Goal: Task Accomplishment & Management: Complete application form

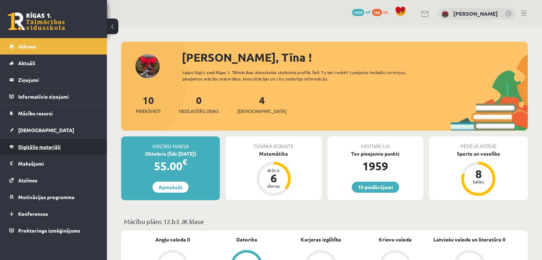
click at [34, 143] on link "Digitālie materiāli" at bounding box center [53, 147] width 89 height 16
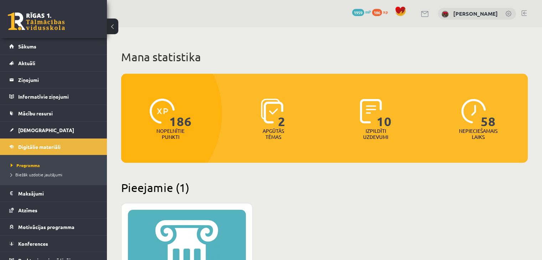
scroll to position [178, 0]
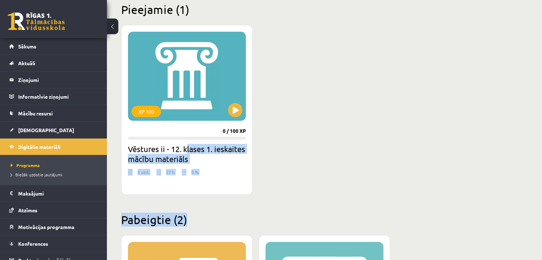
drag, startPoint x: 188, startPoint y: 152, endPoint x: 346, endPoint y: 198, distance: 164.3
click at [345, 198] on div "Mana statistika 186 Nopelnītie punkti 2 Apgūtās tēmas 10 Izpildīti uzdevumi 58 …" at bounding box center [324, 159] width 435 height 620
click at [345, 196] on div "Mana statistika 186 Nopelnītie punkti 2 Apgūtās tēmas 10 Izpildīti uzdevumi 58 …" at bounding box center [324, 159] width 435 height 620
click at [180, 173] on div "5 uzd. 27 h 0 %" at bounding box center [187, 174] width 118 height 11
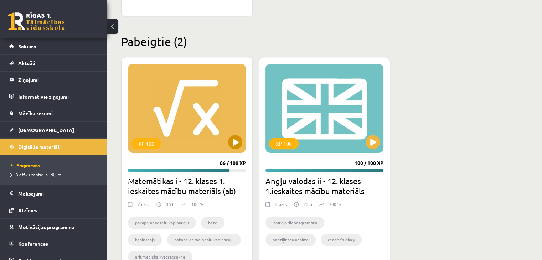
click at [237, 149] on div "XP 100" at bounding box center [187, 108] width 118 height 89
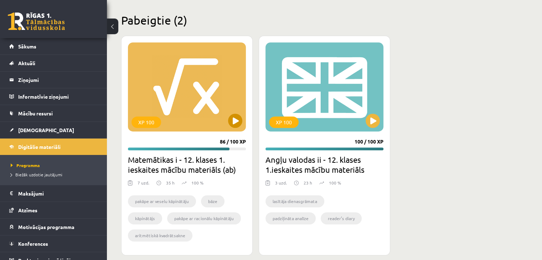
scroll to position [387, 0]
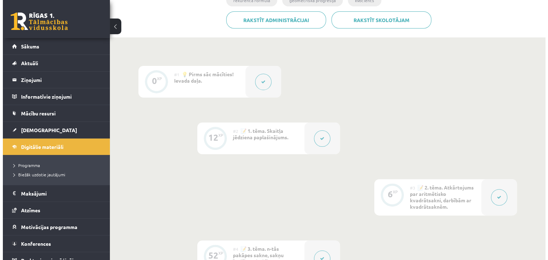
scroll to position [143, 0]
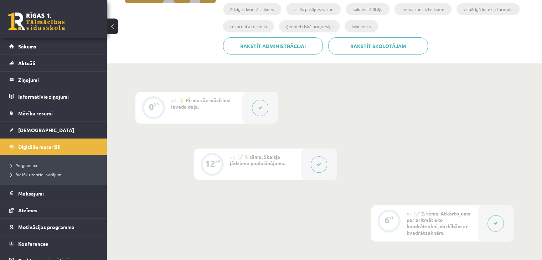
click at [259, 109] on icon at bounding box center [260, 108] width 4 height 4
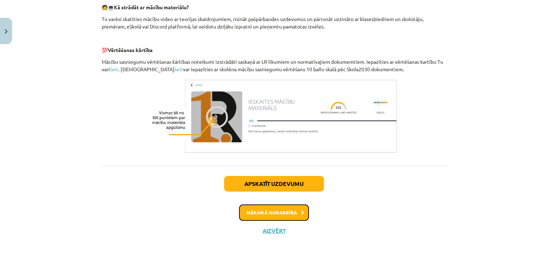
click at [290, 217] on button "Nākamā nodarbība" at bounding box center [274, 213] width 70 height 16
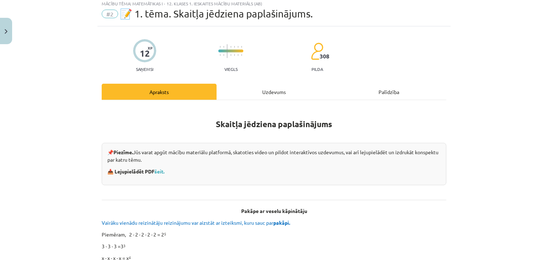
scroll to position [18, 0]
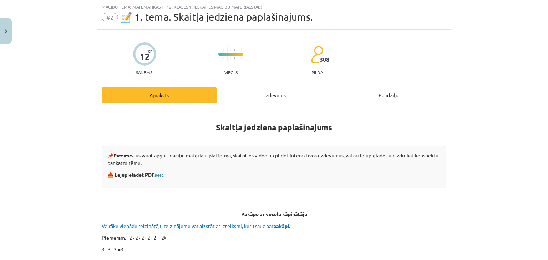
click at [157, 174] on link "šeit." at bounding box center [159, 175] width 10 height 6
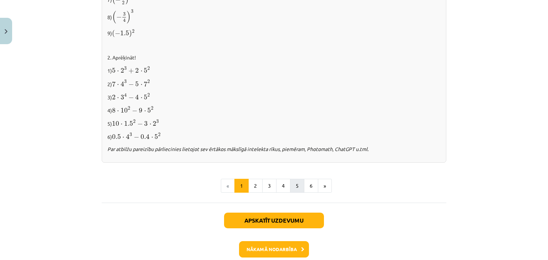
scroll to position [775, 0]
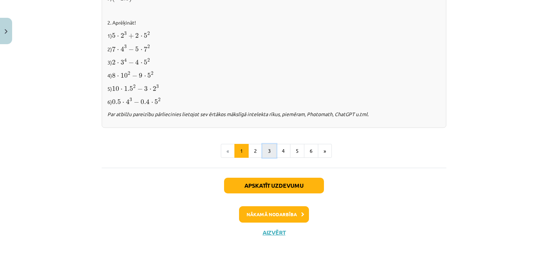
click at [267, 150] on button "3" at bounding box center [269, 151] width 14 height 14
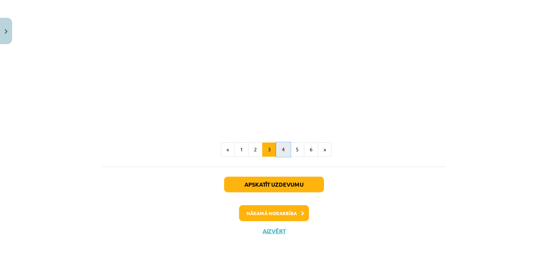
click at [280, 148] on button "4" at bounding box center [283, 150] width 14 height 14
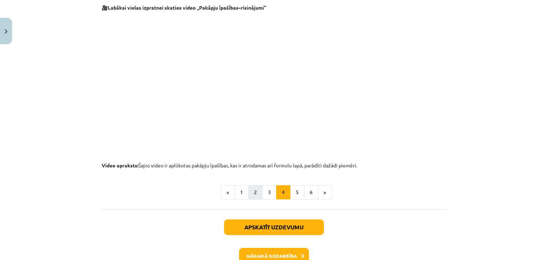
scroll to position [733, 0]
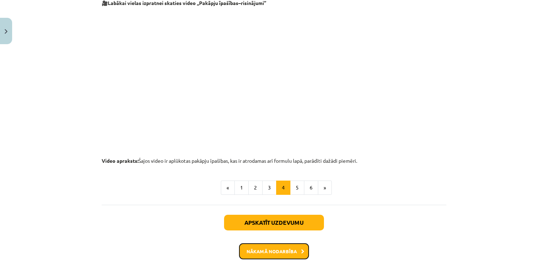
click at [295, 246] on button "Nākamā nodarbība" at bounding box center [274, 252] width 70 height 16
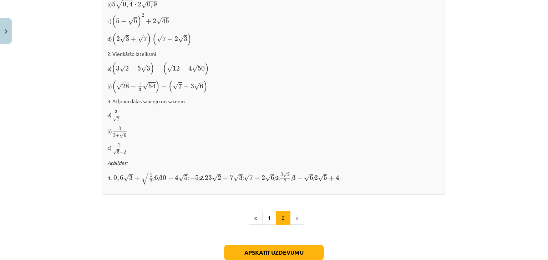
scroll to position [491, 0]
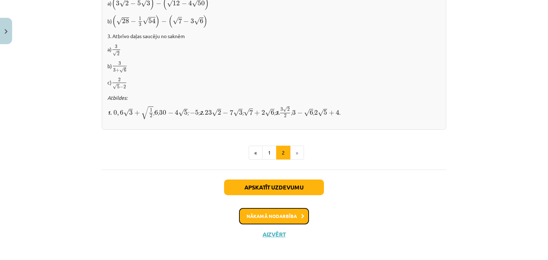
click at [289, 211] on button "Nākamā nodarbība" at bounding box center [274, 216] width 70 height 16
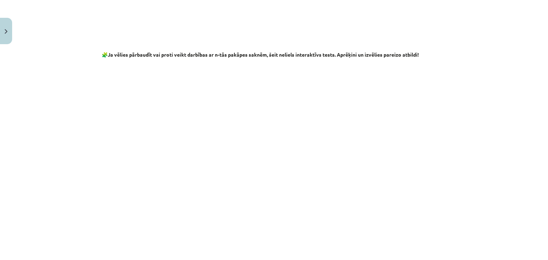
scroll to position [1284, 0]
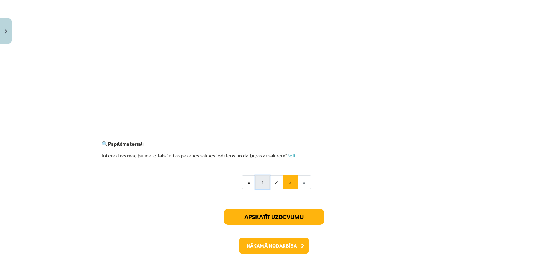
click at [264, 183] on button "1" at bounding box center [262, 182] width 14 height 14
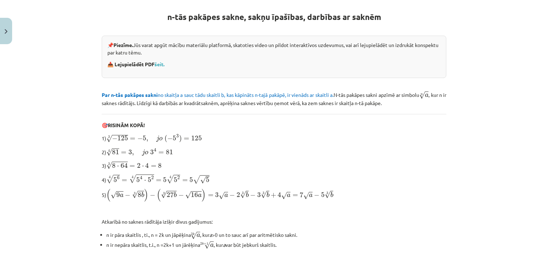
scroll to position [127, 0]
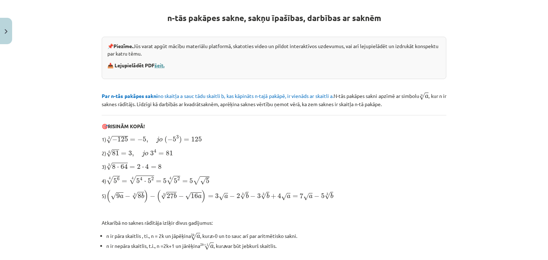
click at [162, 66] on link "šeit." at bounding box center [159, 65] width 10 height 6
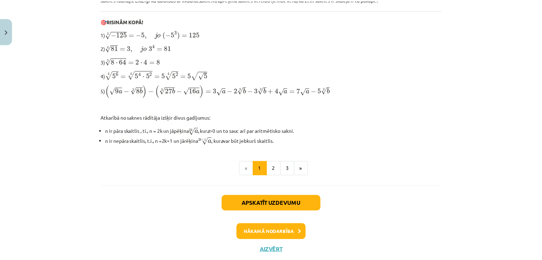
scroll to position [250, 0]
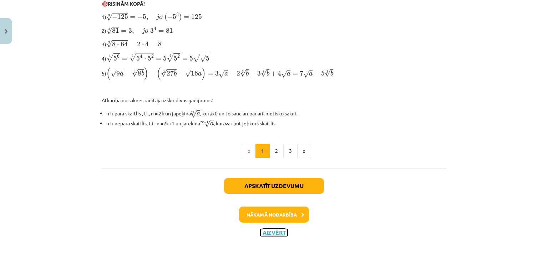
click at [277, 233] on button "Aizvērt" at bounding box center [273, 232] width 27 height 7
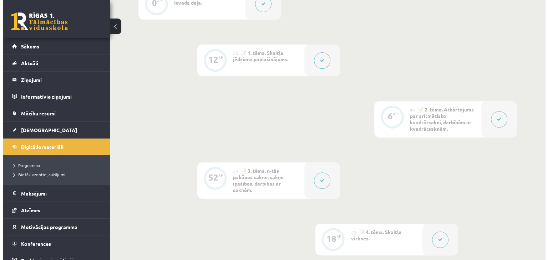
scroll to position [250, 0]
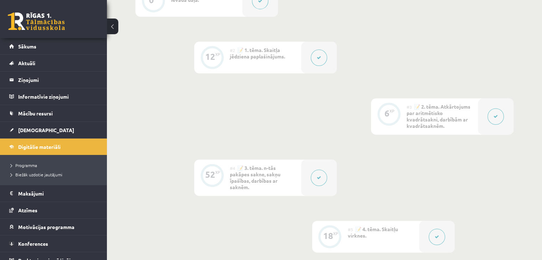
click at [499, 116] on button at bounding box center [496, 116] width 16 height 16
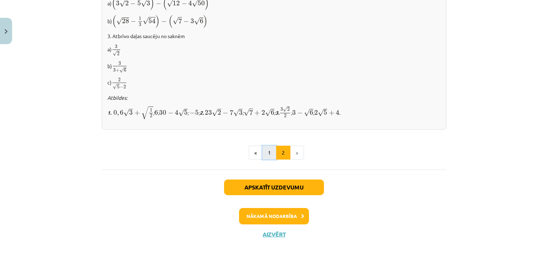
click at [268, 148] on button "1" at bounding box center [269, 153] width 14 height 14
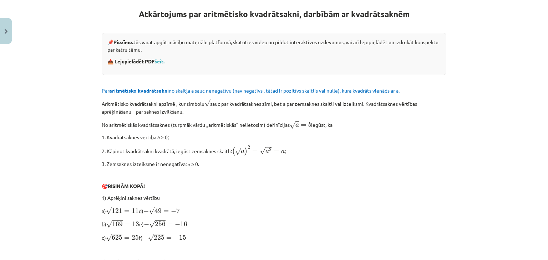
scroll to position [139, 0]
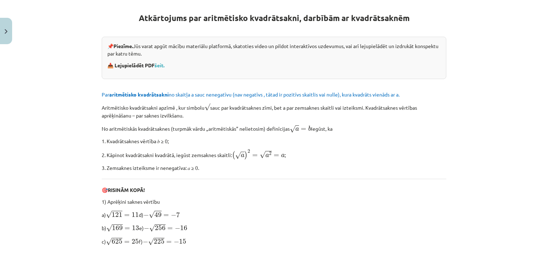
click at [167, 68] on div "📌 Piezīme. Jūs varat apgūt mācību materiālu platformā, skatoties video un pildo…" at bounding box center [274, 58] width 344 height 42
click at [155, 65] on link "šeit." at bounding box center [159, 65] width 10 height 6
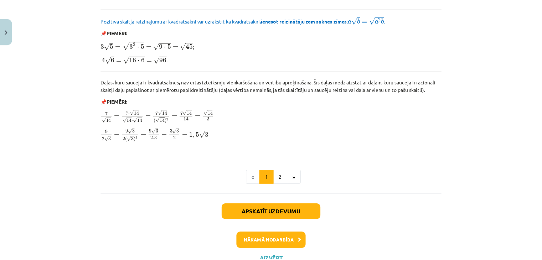
scroll to position [879, 0]
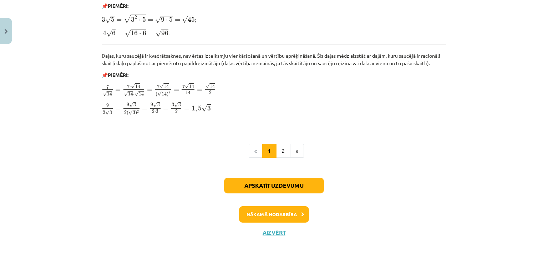
click at [285, 225] on div "Apskatīt uzdevumu Nākamā nodarbība Aizvērt" at bounding box center [274, 204] width 344 height 73
click at [277, 235] on div "Apskatīt uzdevumu Nākamā nodarbība Aizvērt" at bounding box center [274, 204] width 344 height 73
click at [268, 234] on button "Aizvērt" at bounding box center [273, 232] width 27 height 7
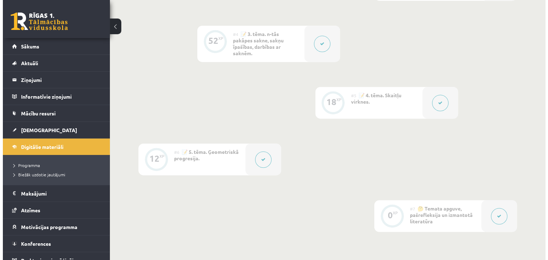
scroll to position [464, 0]
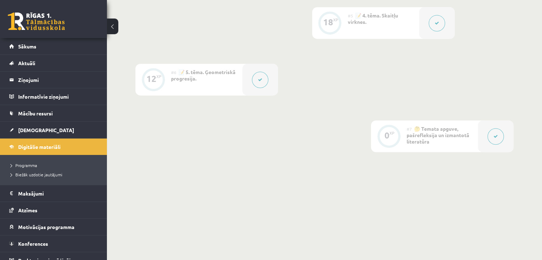
click at [433, 25] on button at bounding box center [437, 23] width 16 height 16
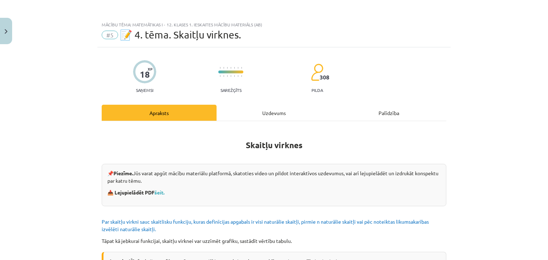
click at [160, 195] on p "📥 Lejupielādēt PDF šeit." at bounding box center [273, 192] width 333 height 7
click at [160, 194] on link "šeit." at bounding box center [159, 192] width 10 height 6
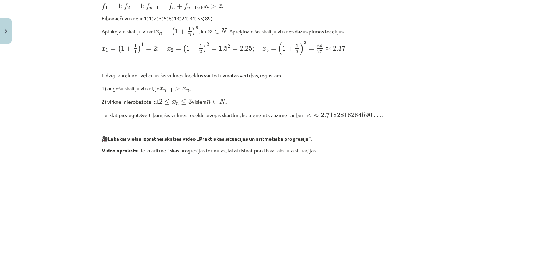
scroll to position [761, 0]
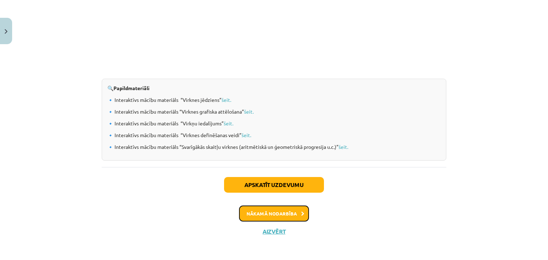
click at [290, 213] on button "Nākamā nodarbība" at bounding box center [274, 214] width 70 height 16
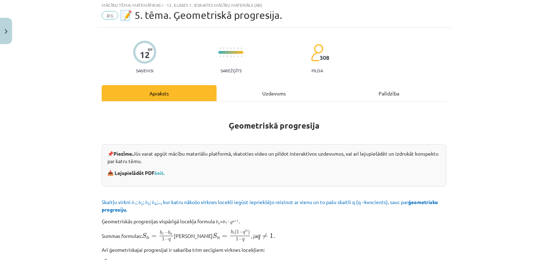
scroll to position [18, 0]
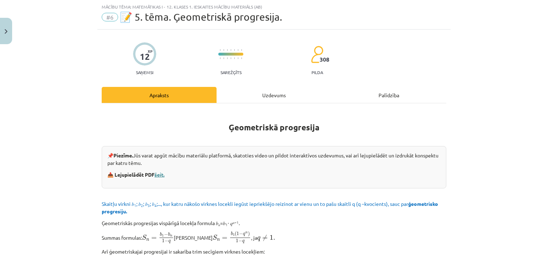
click at [164, 173] on link "šeit." at bounding box center [159, 175] width 10 height 6
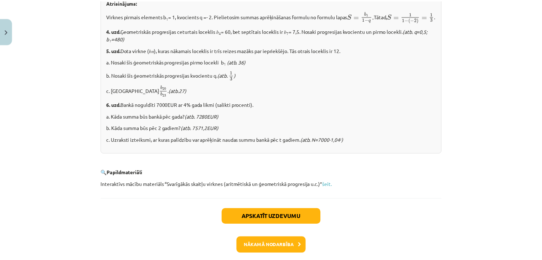
scroll to position [917, 0]
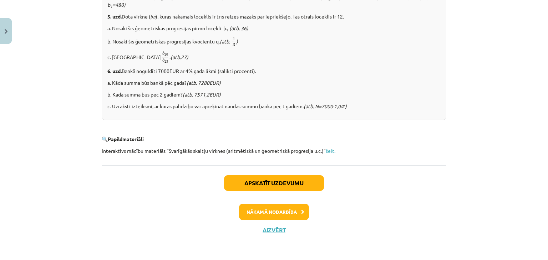
click at [278, 226] on div "Apskatīt uzdevumu Nākamā nodarbība Aizvērt" at bounding box center [274, 201] width 344 height 73
drag, startPoint x: 270, startPoint y: 229, endPoint x: 260, endPoint y: 211, distance: 19.8
click at [270, 229] on button "Aizvērt" at bounding box center [273, 230] width 27 height 7
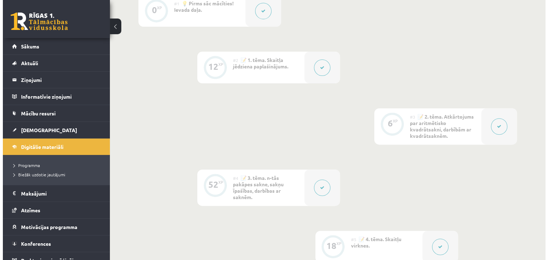
scroll to position [321, 0]
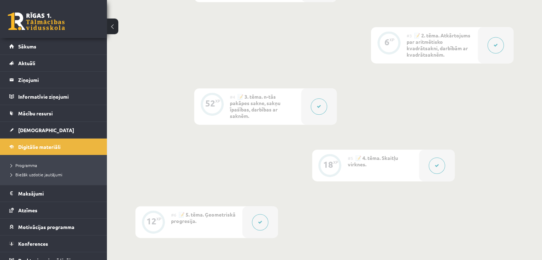
click at [492, 49] on button at bounding box center [496, 45] width 16 height 16
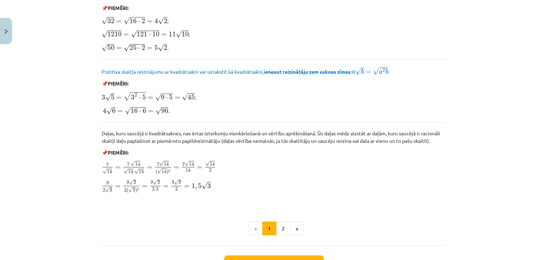
scroll to position [807, 0]
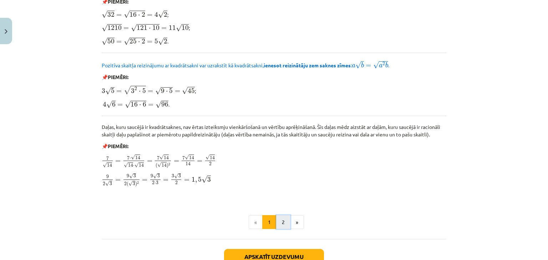
click at [281, 221] on button "2" at bounding box center [283, 222] width 14 height 14
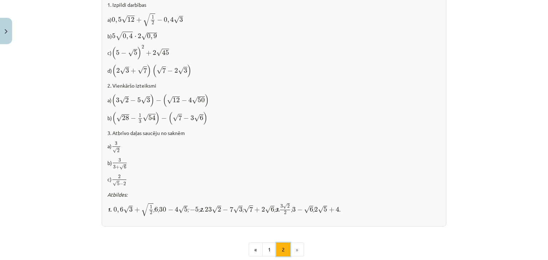
scroll to position [491, 0]
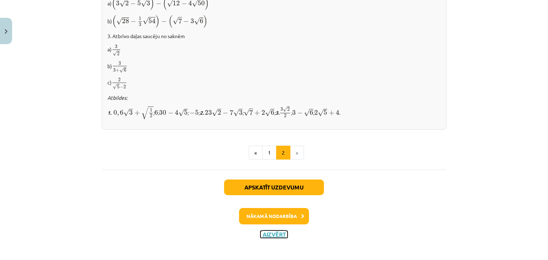
click at [272, 232] on button "Aizvērt" at bounding box center [273, 234] width 27 height 7
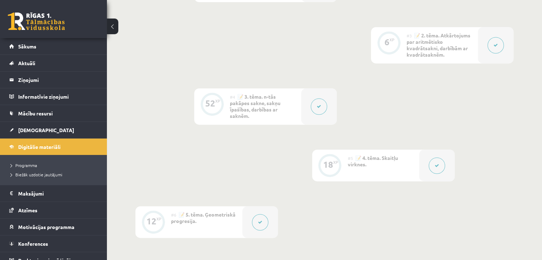
click at [324, 108] on button at bounding box center [319, 106] width 16 height 16
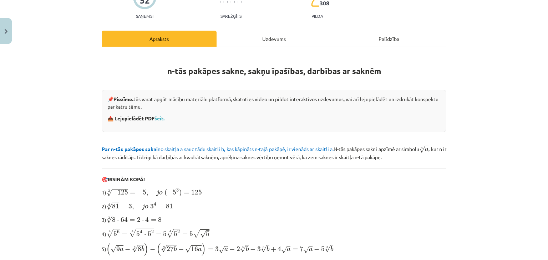
scroll to position [72, 0]
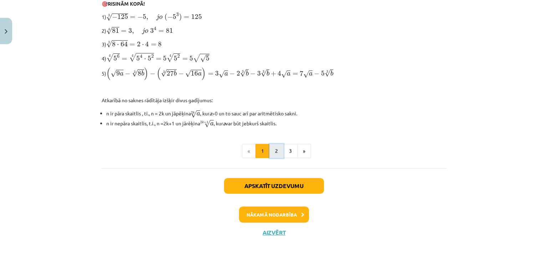
click at [273, 147] on button "2" at bounding box center [276, 151] width 14 height 14
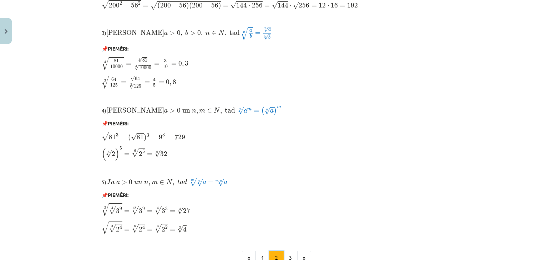
scroll to position [629, 0]
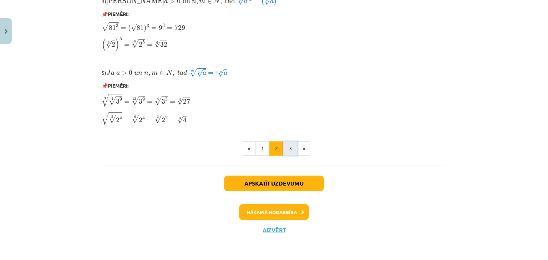
click at [290, 149] on button "3" at bounding box center [290, 149] width 14 height 14
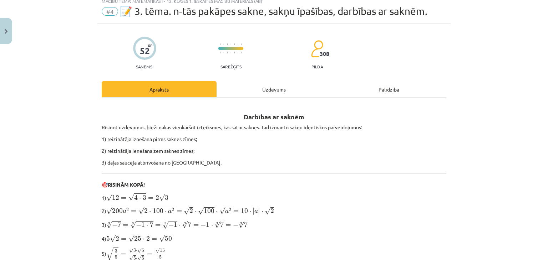
scroll to position [0, 0]
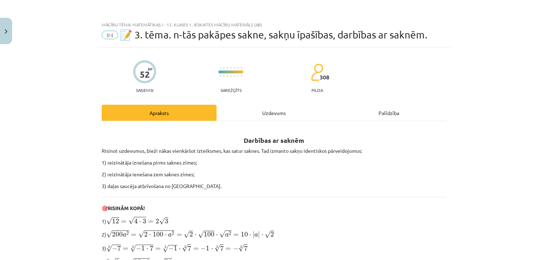
click at [369, 117] on div "Palīdzība" at bounding box center [388, 113] width 115 height 16
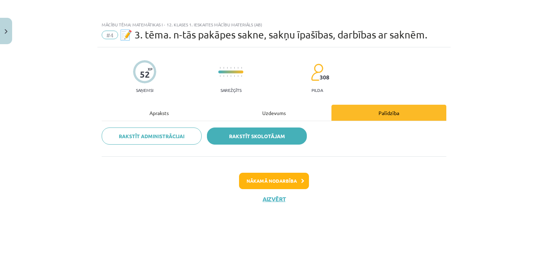
click at [234, 134] on link "Rakstīt skolotājam" at bounding box center [257, 136] width 100 height 17
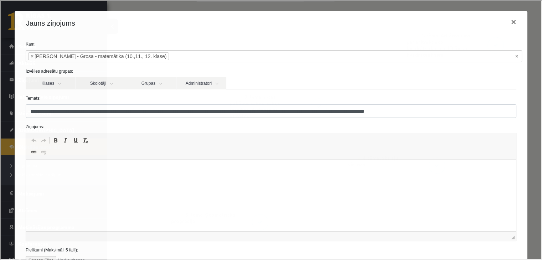
click at [85, 176] on html at bounding box center [271, 171] width 490 height 22
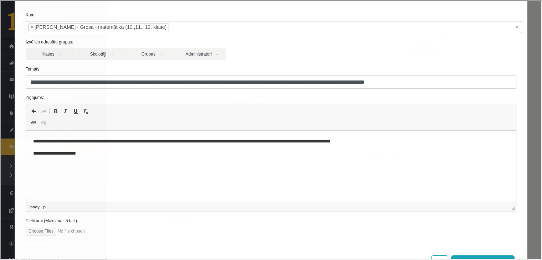
scroll to position [56, 0]
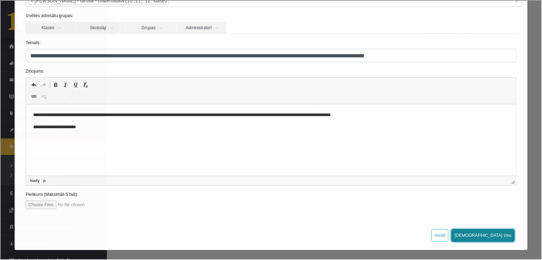
click at [496, 236] on button "Sūtīt ziņu" at bounding box center [482, 235] width 63 height 13
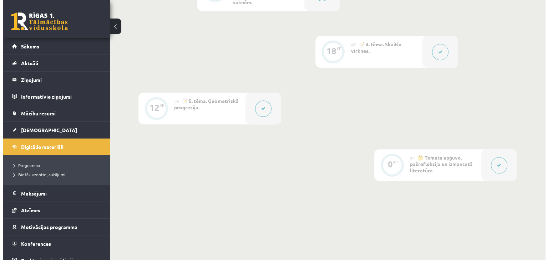
scroll to position [464, 0]
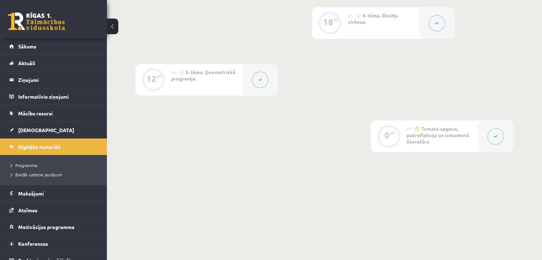
click at [264, 81] on button at bounding box center [260, 80] width 16 height 16
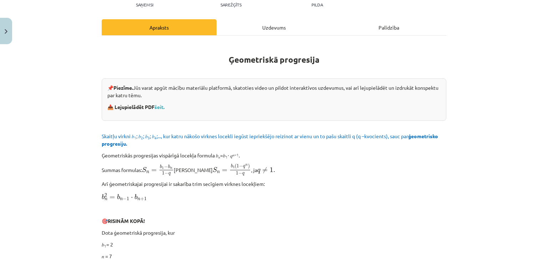
scroll to position [0, 0]
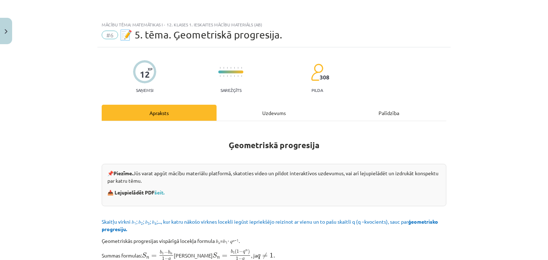
click at [393, 116] on div "Palīdzība" at bounding box center [388, 113] width 115 height 16
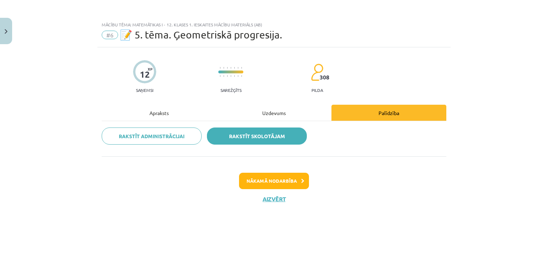
click at [268, 140] on link "Rakstīt skolotājam" at bounding box center [257, 136] width 100 height 17
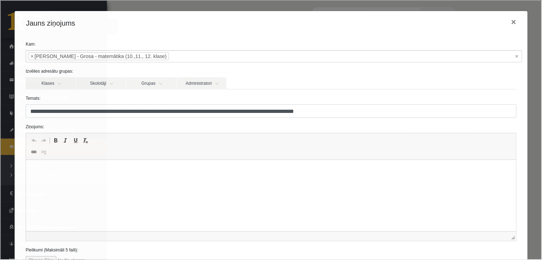
click at [65, 175] on html at bounding box center [271, 171] width 490 height 22
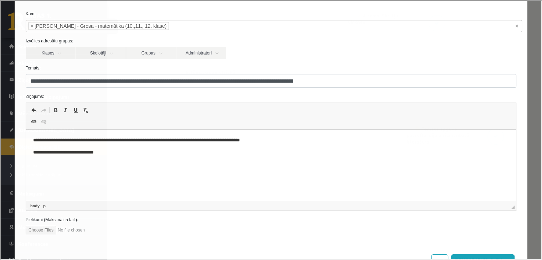
scroll to position [56, 0]
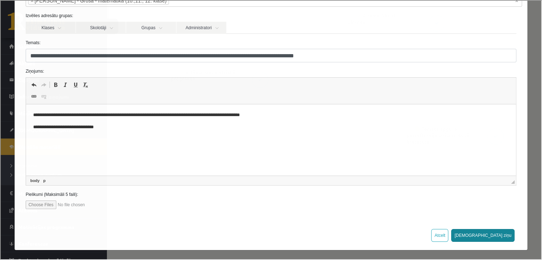
click at [495, 235] on button "Sūtīt ziņu" at bounding box center [482, 235] width 63 height 13
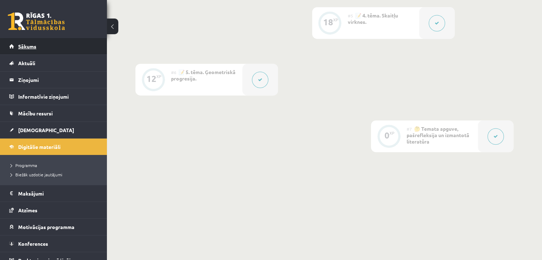
click at [27, 46] on span "Sākums" at bounding box center [27, 46] width 18 height 6
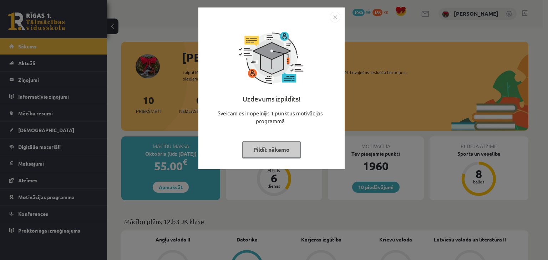
click at [261, 143] on button "Pildīt nākamo" at bounding box center [271, 150] width 58 height 16
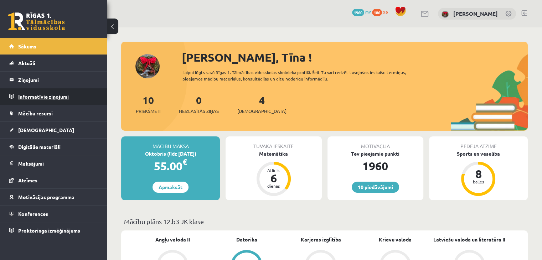
click at [32, 97] on legend "Informatīvie ziņojumi 0" at bounding box center [58, 96] width 80 height 16
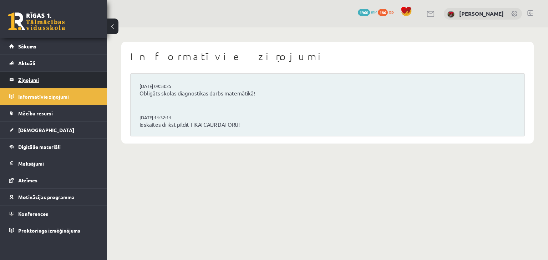
click at [46, 83] on legend "Ziņojumi 0" at bounding box center [58, 80] width 80 height 16
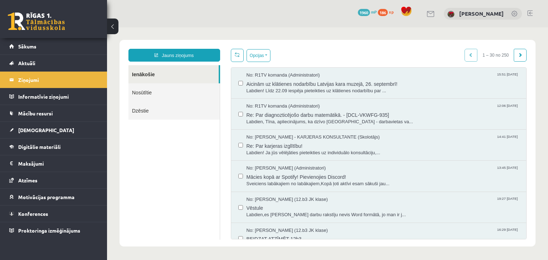
click at [181, 92] on link "Nosūtītie" at bounding box center [173, 92] width 91 height 18
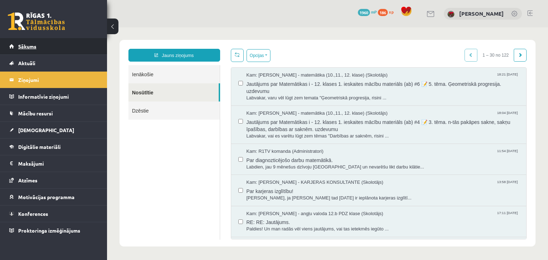
click at [33, 46] on span "Sākums" at bounding box center [27, 46] width 18 height 6
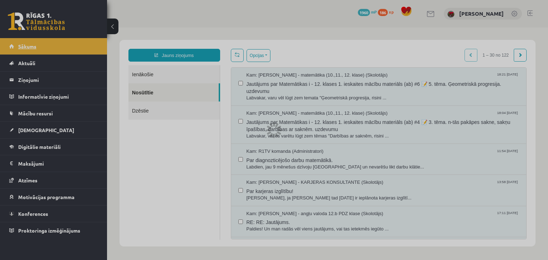
click at [33, 46] on div at bounding box center [274, 130] width 548 height 260
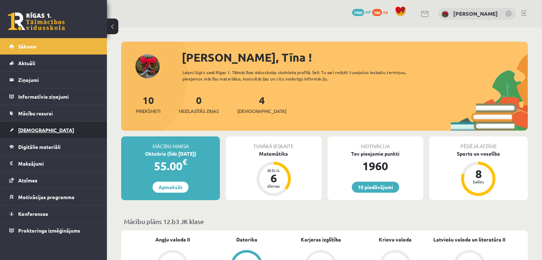
click at [37, 131] on span "[DEMOGRAPHIC_DATA]" at bounding box center [46, 130] width 56 height 6
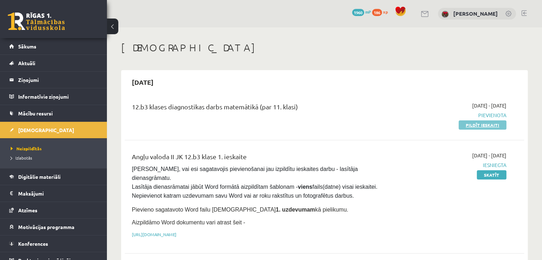
click at [485, 124] on link "Pildīt ieskaiti" at bounding box center [483, 125] width 48 height 9
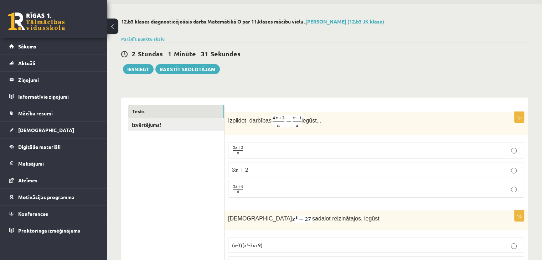
scroll to position [36, 0]
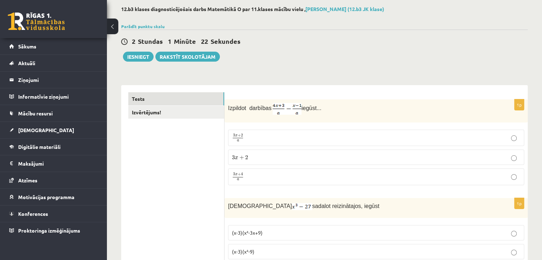
click at [291, 142] on p "3 x + 2 a 3 x + 2 a" at bounding box center [376, 138] width 288 height 9
click at [302, 175] on p "3 x + 4 a 3 x + 4 a" at bounding box center [376, 177] width 288 height 9
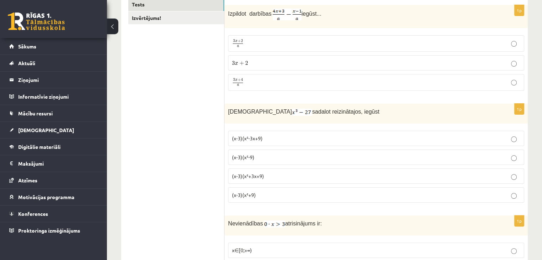
scroll to position [143, 0]
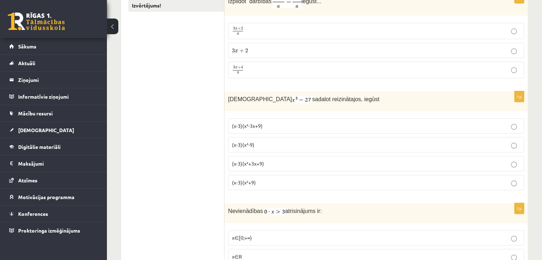
click at [297, 165] on p "(x-3)(x²+3x+9)" at bounding box center [376, 163] width 288 height 7
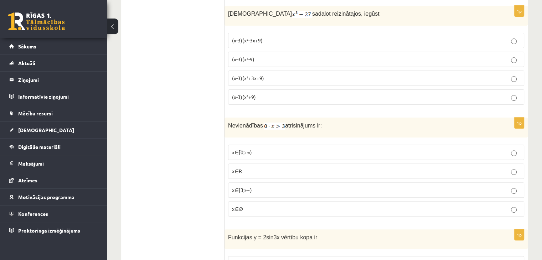
scroll to position [285, 0]
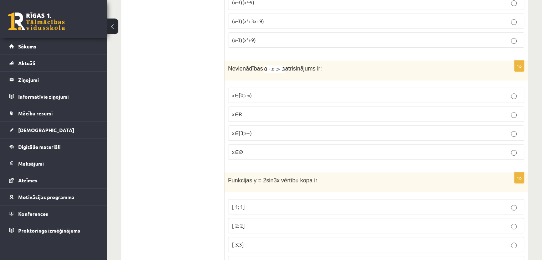
click at [369, 153] on p "x∈∅" at bounding box center [376, 151] width 288 height 7
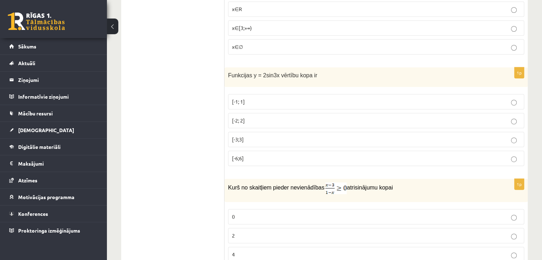
scroll to position [392, 0]
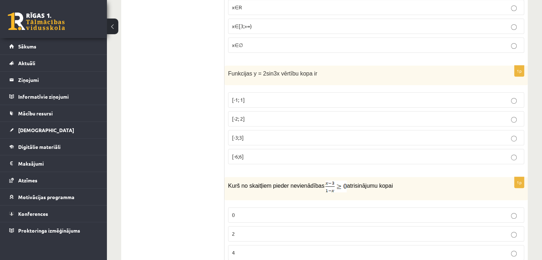
click at [280, 134] on p "[-3;3]" at bounding box center [376, 137] width 288 height 7
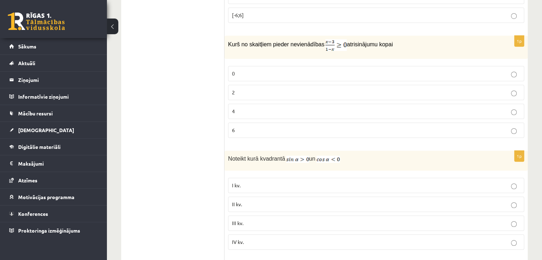
scroll to position [535, 0]
click at [312, 91] on p "2" at bounding box center [376, 91] width 288 height 7
click at [301, 111] on label "4" at bounding box center [376, 110] width 296 height 15
click at [307, 132] on label "6" at bounding box center [376, 129] width 296 height 15
click at [299, 92] on label "2" at bounding box center [376, 91] width 296 height 15
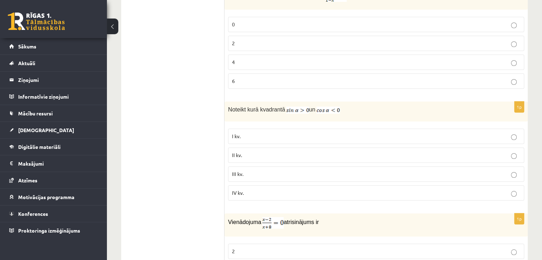
scroll to position [606, 0]
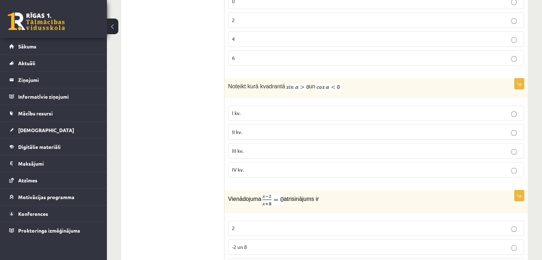
click at [363, 114] on label "I kv." at bounding box center [376, 113] width 296 height 15
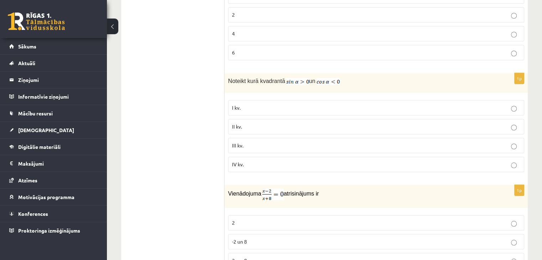
scroll to position [713, 0]
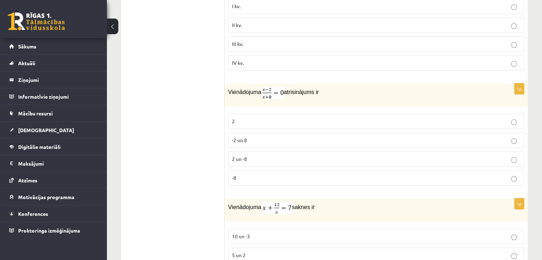
click at [334, 114] on label "2" at bounding box center [376, 121] width 296 height 15
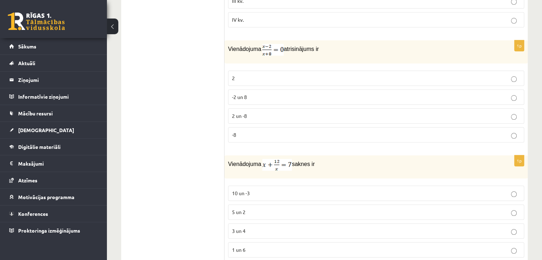
scroll to position [820, 0]
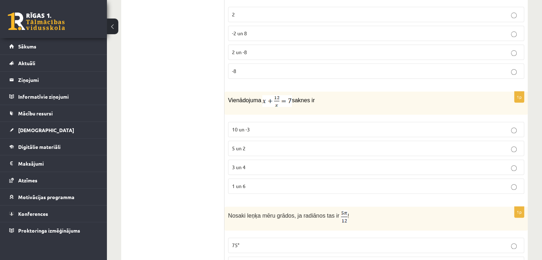
click at [393, 167] on label "3 un 4" at bounding box center [376, 167] width 296 height 15
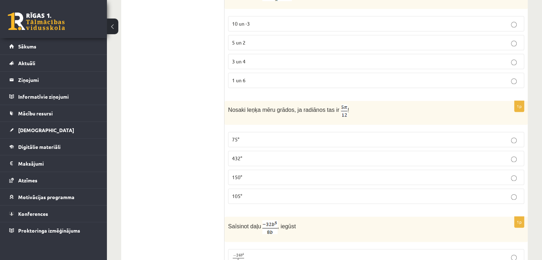
scroll to position [927, 0]
click at [298, 197] on fieldset "75° 432° 150° 105°" at bounding box center [376, 166] width 296 height 78
click at [301, 191] on p "105°" at bounding box center [376, 194] width 288 height 7
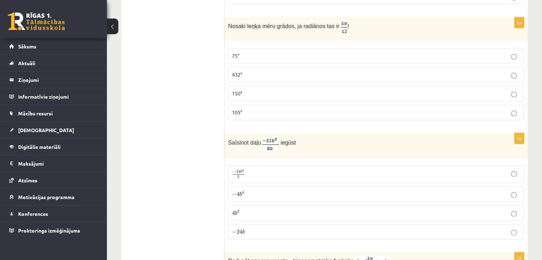
scroll to position [1070, 0]
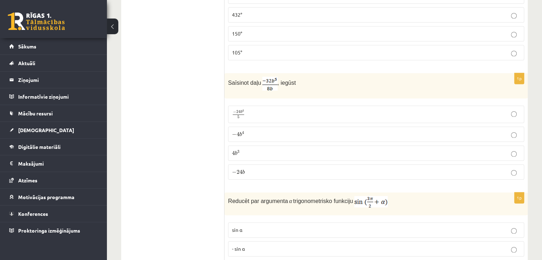
click at [285, 131] on p "− 4 b 4 − 4 b 4" at bounding box center [376, 134] width 288 height 7
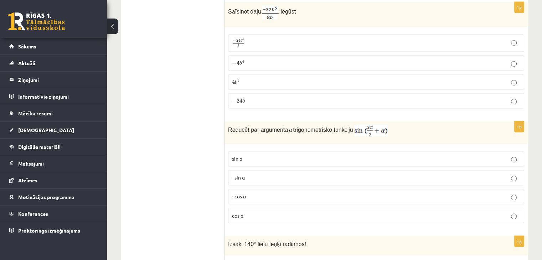
scroll to position [1212, 0]
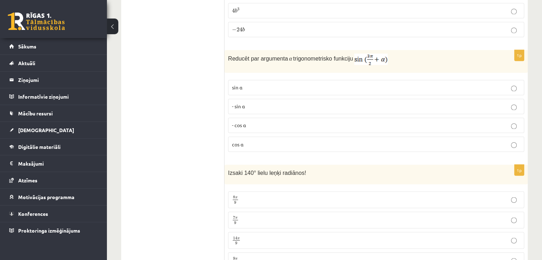
click at [312, 84] on p "sin⁡ α" at bounding box center [376, 87] width 288 height 7
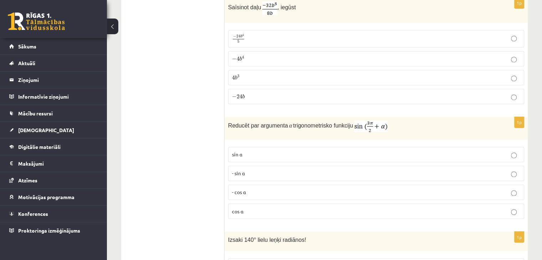
scroll to position [1141, 0]
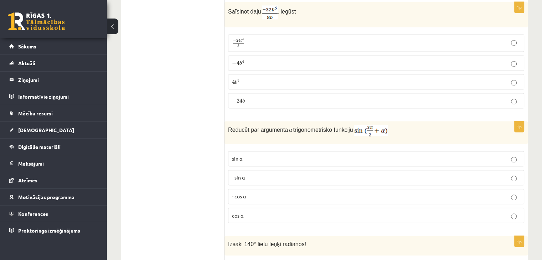
click at [301, 208] on label "cos⁡ α" at bounding box center [376, 215] width 296 height 15
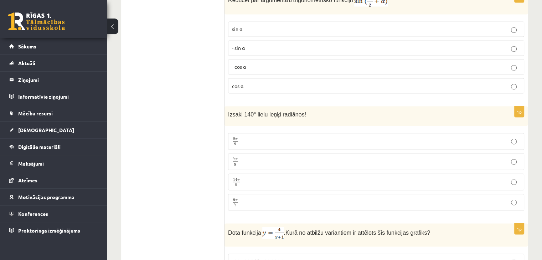
scroll to position [1284, 0]
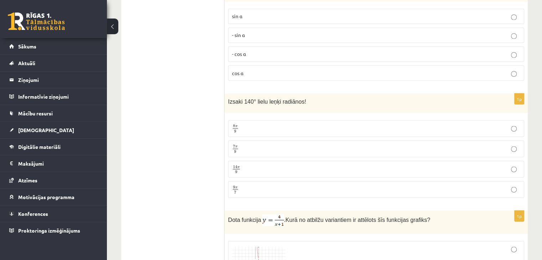
click at [298, 144] on p "7 π 9 7 π 9" at bounding box center [376, 148] width 288 height 9
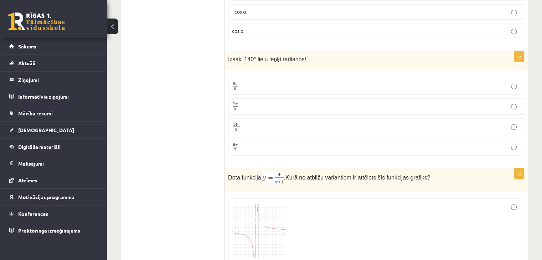
scroll to position [1426, 0]
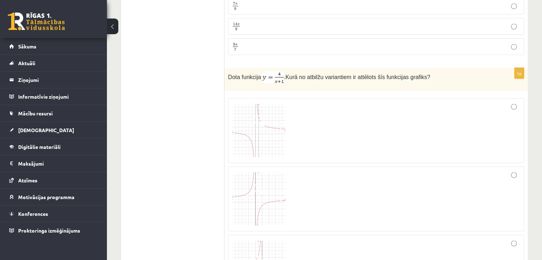
click at [289, 132] on div at bounding box center [376, 130] width 288 height 57
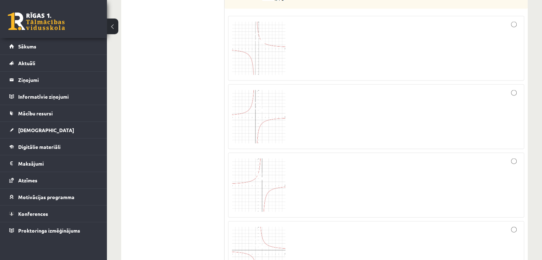
scroll to position [1498, 0]
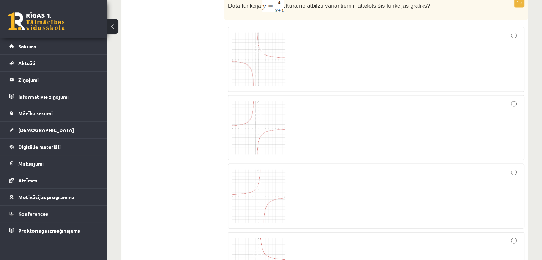
click at [298, 186] on div at bounding box center [376, 196] width 288 height 57
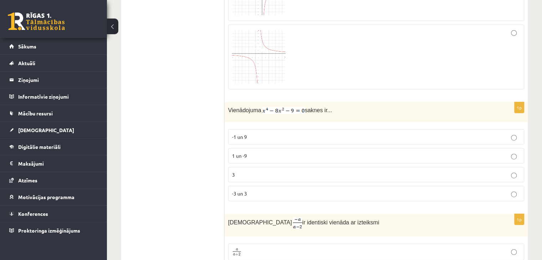
scroll to position [1712, 0]
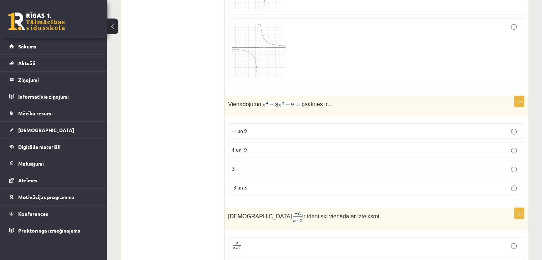
click at [303, 146] on p "1 un -9" at bounding box center [376, 149] width 288 height 7
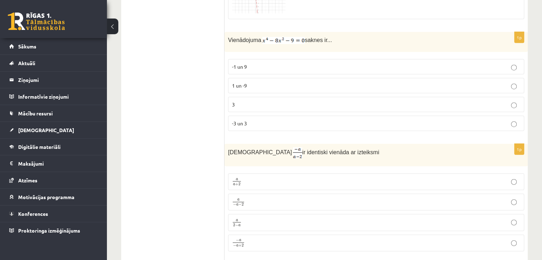
scroll to position [1854, 0]
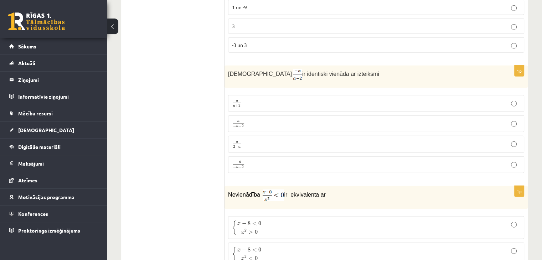
click at [305, 99] on p "a a + 2 a a + 2" at bounding box center [376, 103] width 288 height 9
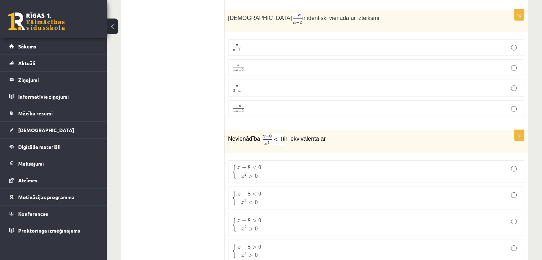
scroll to position [1997, 0]
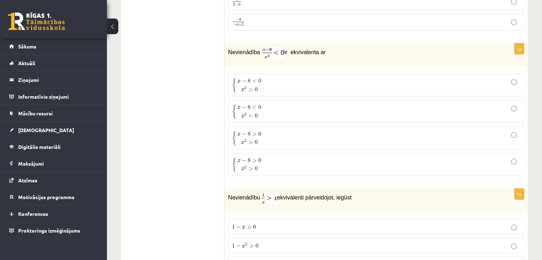
click at [328, 106] on p "{ x − 8 < 0 x 2 < 0 { x − 8 < 0 x 2 < 0" at bounding box center [376, 111] width 288 height 15
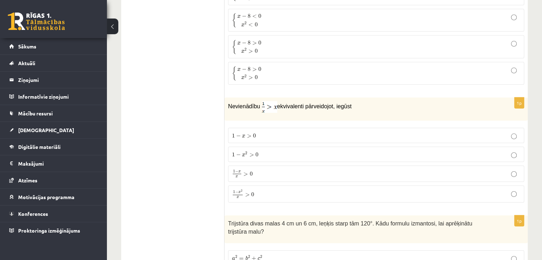
scroll to position [2175, 0]
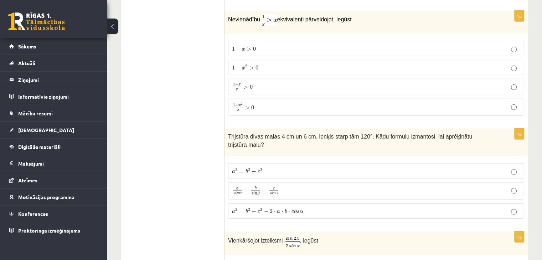
click at [296, 83] on p "1 − x x > 0 1 − x x > 0" at bounding box center [376, 87] width 288 height 9
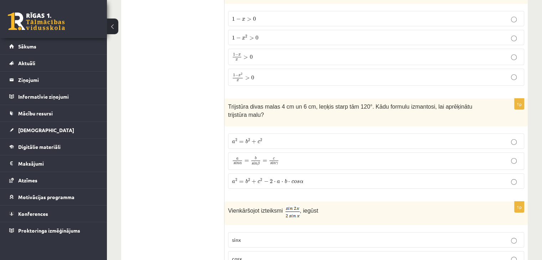
scroll to position [2282, 0]
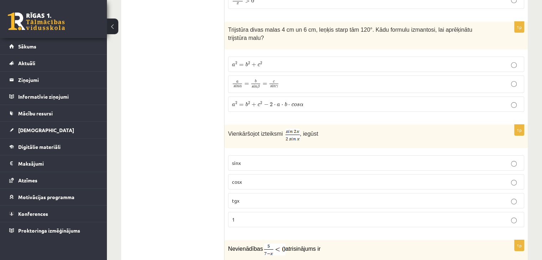
click at [289, 80] on p "a s i n α = b s i n β = c s i n γ a s i n α = b s i n β = c s i n γ" at bounding box center [376, 85] width 288 height 10
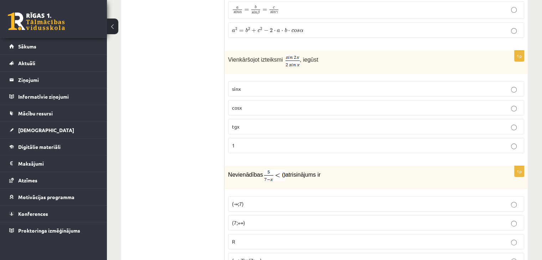
scroll to position [2353, 0]
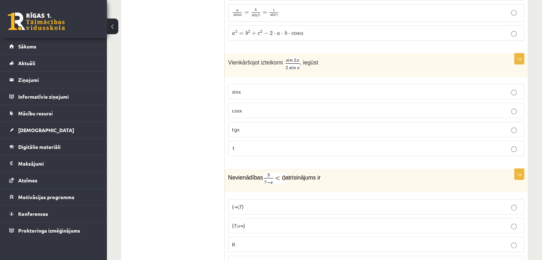
click at [278, 107] on p "cosx" at bounding box center [376, 110] width 288 height 7
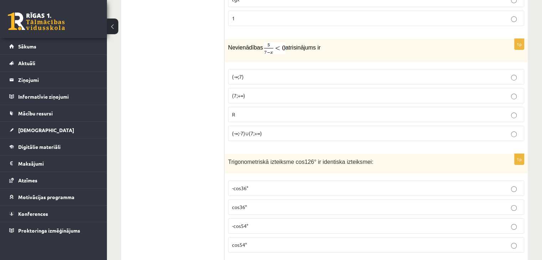
scroll to position [2496, 0]
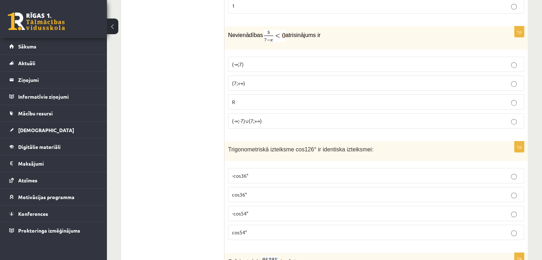
click at [329, 225] on label "cos54°" at bounding box center [376, 232] width 296 height 15
click at [313, 117] on p "(-∞;-7)∪(7;+∞)" at bounding box center [376, 120] width 288 height 7
click at [303, 80] on p "(7;+∞)" at bounding box center [376, 83] width 288 height 7
click at [307, 117] on p "(-∞;-7)∪(7;+∞)" at bounding box center [376, 120] width 288 height 7
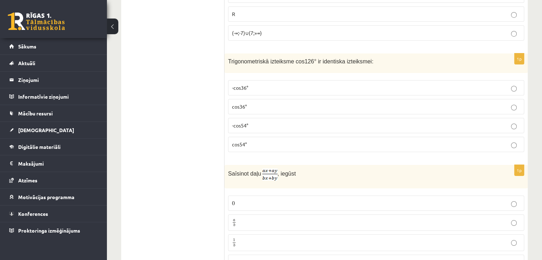
scroll to position [2674, 0]
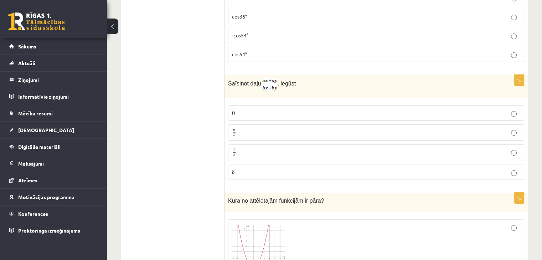
click at [300, 128] on p "a b a b" at bounding box center [376, 132] width 288 height 9
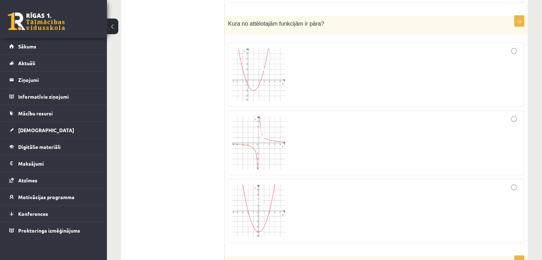
scroll to position [2853, 0]
click at [365, 190] on div at bounding box center [376, 210] width 288 height 56
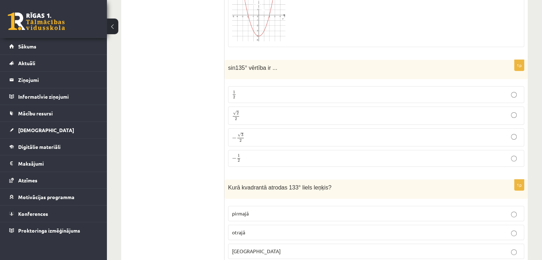
scroll to position [3066, 0]
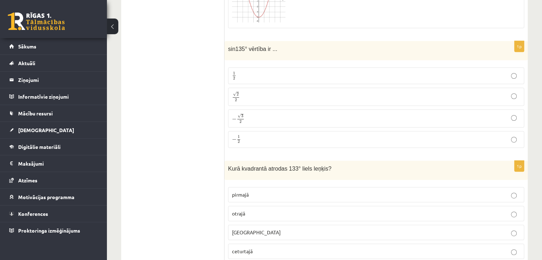
click at [275, 92] on p "√ 2 2 2 2" at bounding box center [376, 97] width 288 height 10
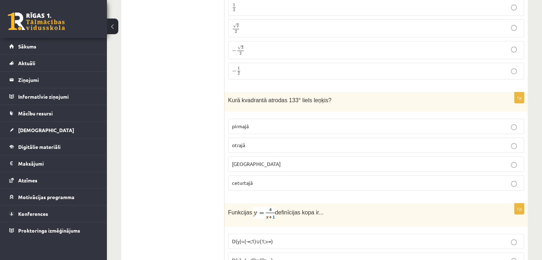
scroll to position [3138, 0]
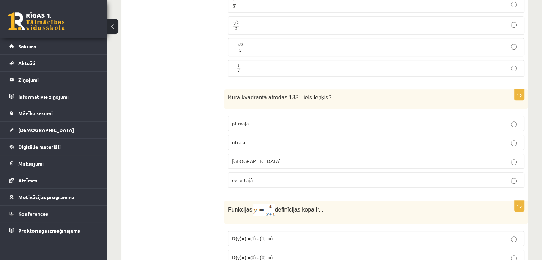
click at [306, 139] on p "otrajā" at bounding box center [376, 142] width 288 height 7
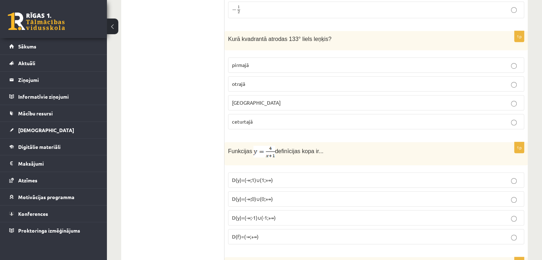
scroll to position [3280, 0]
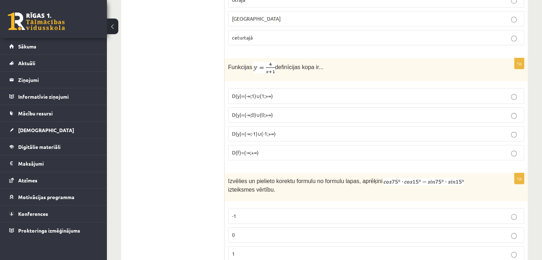
click at [308, 107] on label "D(y)=(-∞;0)∪(0;+∞)" at bounding box center [376, 114] width 296 height 15
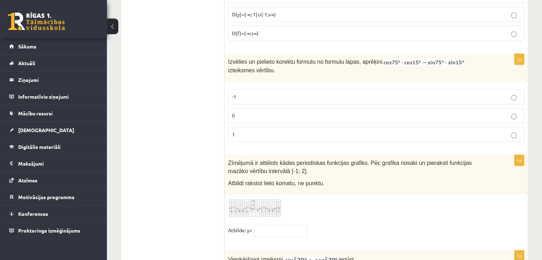
scroll to position [3352, 0]
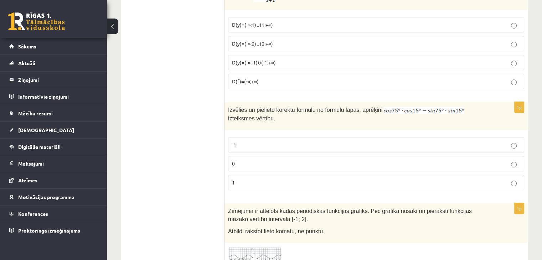
click at [326, 160] on p "0" at bounding box center [376, 163] width 288 height 7
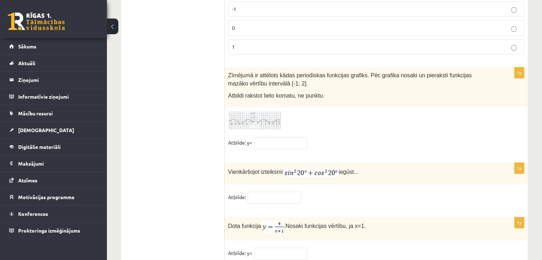
scroll to position [3490, 0]
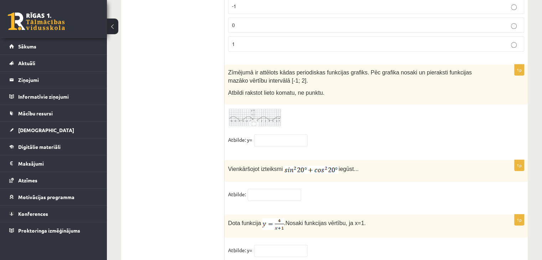
click at [267, 108] on img at bounding box center [254, 118] width 53 height 20
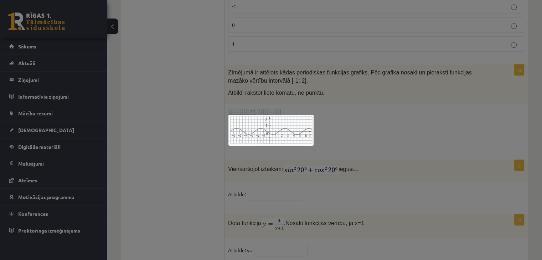
click at [273, 113] on div at bounding box center [271, 130] width 542 height 260
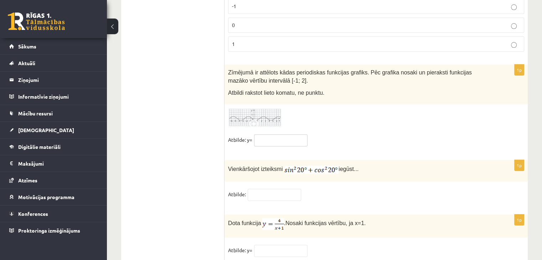
click at [273, 134] on input "text" at bounding box center [280, 140] width 53 height 12
type input "****"
click at [276, 160] on div "1p Vienkāršojot izteiksmi iegūst... Atbilde:" at bounding box center [376, 183] width 303 height 47
click at [282, 189] on input "text" at bounding box center [274, 195] width 53 height 12
type input "*"
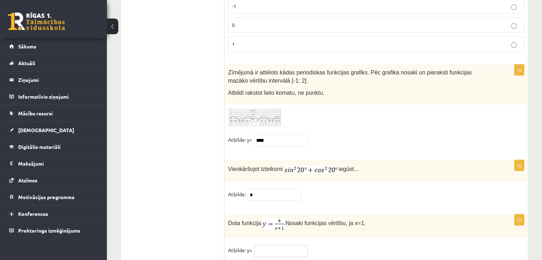
click at [275, 245] on input "text" at bounding box center [280, 251] width 53 height 12
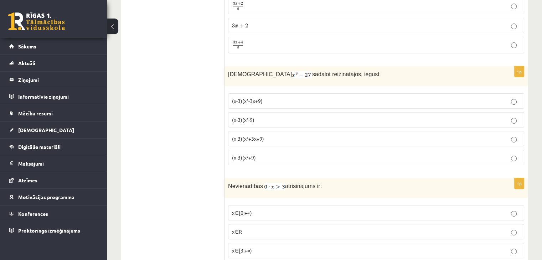
scroll to position [0, 0]
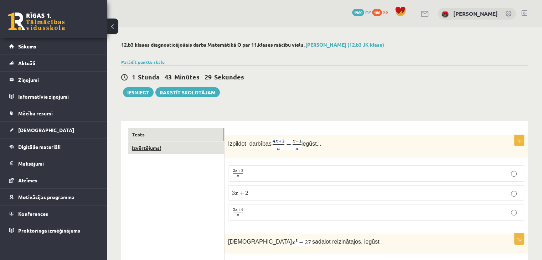
type input "*"
click at [150, 151] on link "Izvērtējums!" at bounding box center [176, 148] width 96 height 13
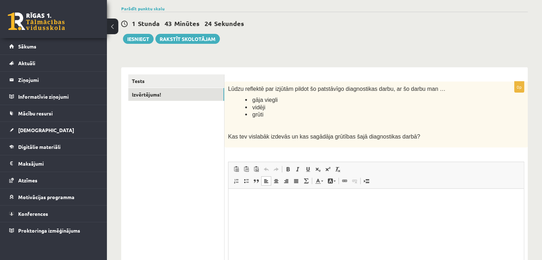
click at [293, 205] on html at bounding box center [377, 200] width 296 height 22
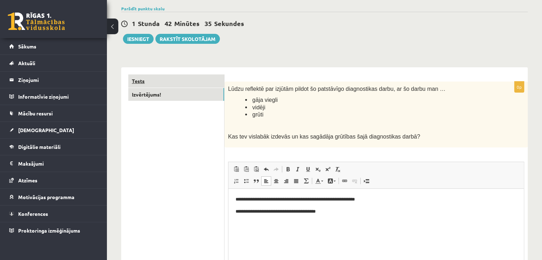
click at [168, 86] on link "Tests" at bounding box center [176, 81] width 96 height 13
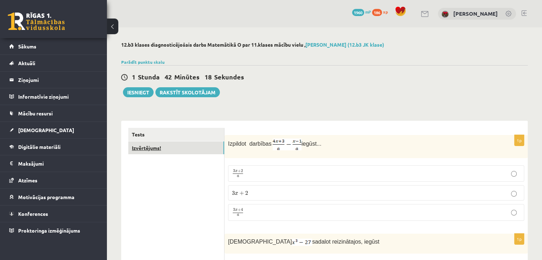
click at [203, 144] on link "Izvērtējums!" at bounding box center [176, 148] width 96 height 13
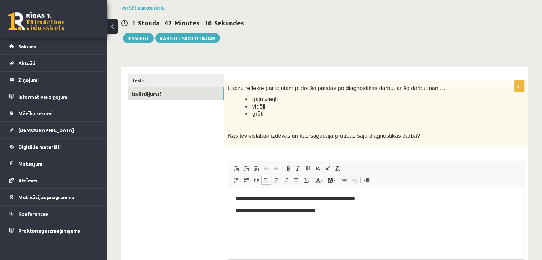
click at [366, 213] on p "**********" at bounding box center [377, 211] width 282 height 7
click at [133, 37] on button "Iesniegt" at bounding box center [138, 38] width 31 height 10
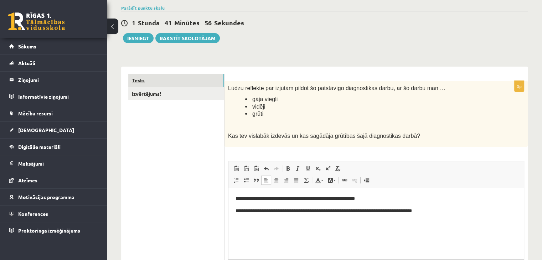
click at [159, 82] on link "Tests" at bounding box center [176, 80] width 96 height 13
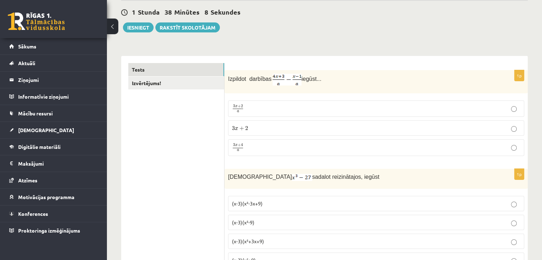
scroll to position [19, 0]
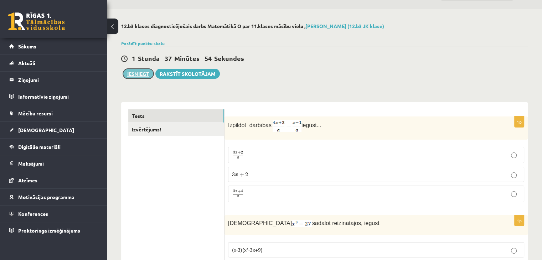
click at [144, 72] on button "Iesniegt" at bounding box center [138, 74] width 31 height 10
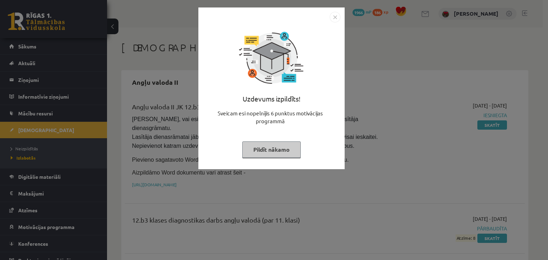
drag, startPoint x: 257, startPoint y: 149, endPoint x: 260, endPoint y: 152, distance: 4.0
click at [260, 152] on button "Pildīt nākamo" at bounding box center [271, 150] width 58 height 16
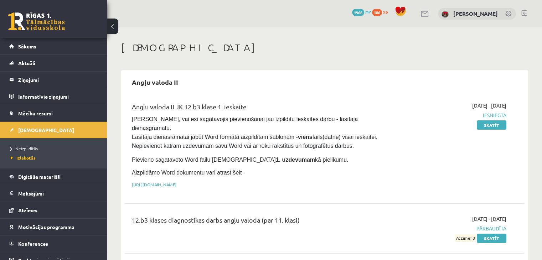
scroll to position [36, 0]
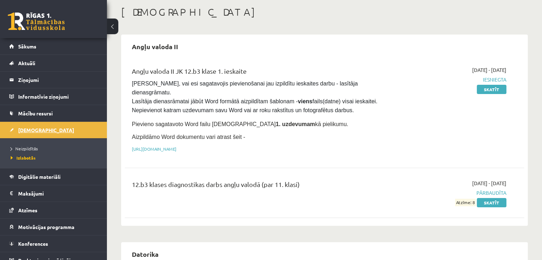
click at [25, 129] on span "[DEMOGRAPHIC_DATA]" at bounding box center [46, 130] width 56 height 6
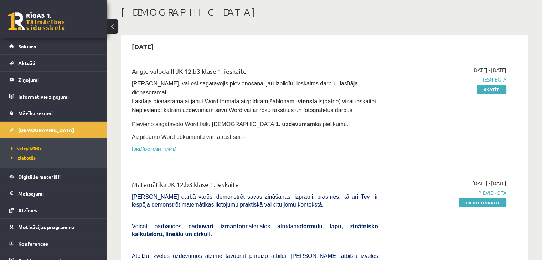
click at [20, 148] on span "Neizpildītās" at bounding box center [26, 149] width 31 height 6
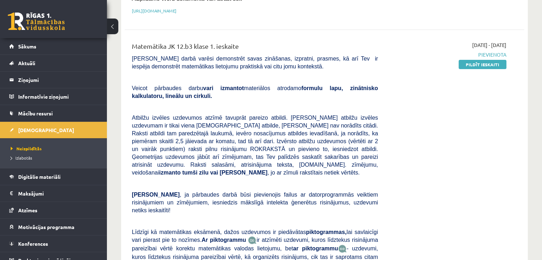
scroll to position [178, 0]
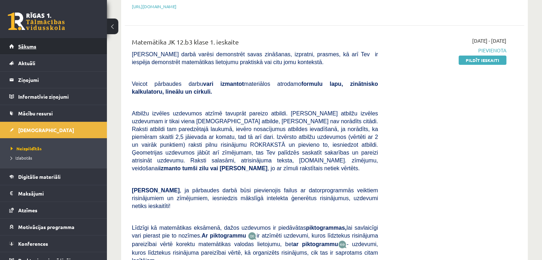
click at [25, 51] on link "Sākums" at bounding box center [53, 46] width 89 height 16
